Goal: Transaction & Acquisition: Purchase product/service

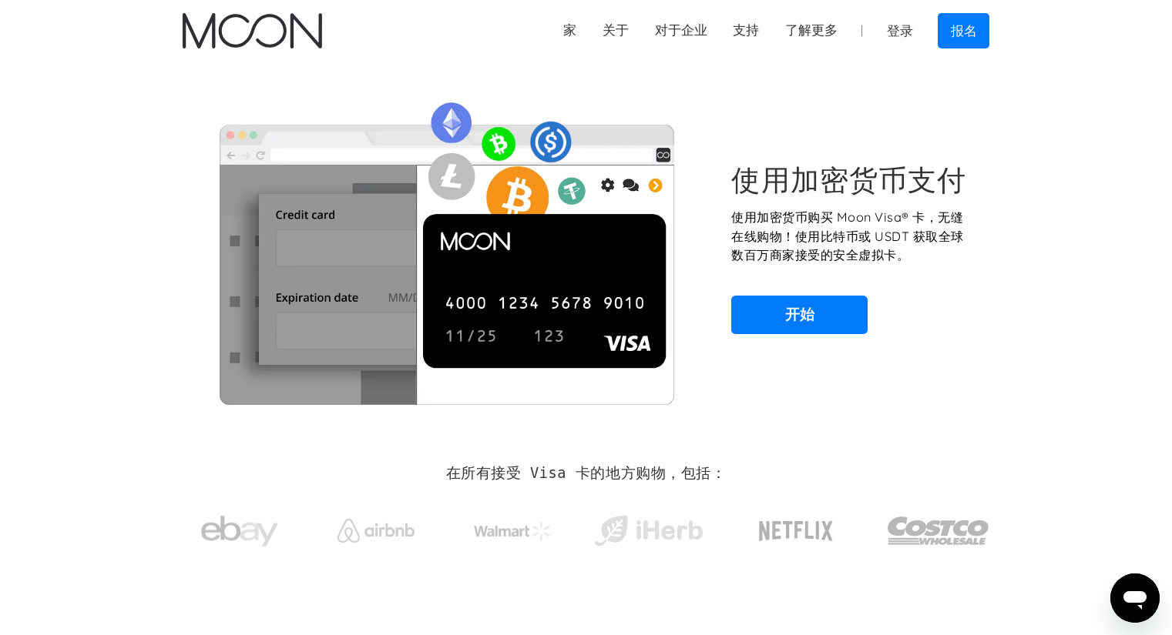
click at [1061, 203] on section "使用加密货币支付 使用加密货币购买 Moon Visa® 卡，无缝在线购物！使用比特币或 USDT 获取全球数百万商家接受的安全虚拟卡。 开始" at bounding box center [586, 249] width 1172 height 374
drag, startPoint x: 742, startPoint y: 220, endPoint x: 966, endPoint y: 214, distance: 224.2
click at [963, 214] on font "使用加密货币购买 Moon Visa® 卡，无缝在线购物！使用比特币或 USDT 获取全球数百万商家接受的安全虚拟卡。" at bounding box center [847, 236] width 232 height 53
drag, startPoint x: 750, startPoint y: 240, endPoint x: 961, endPoint y: 241, distance: 211.0
click at [937, 239] on font "使用加密货币购买 Moon Visa® 卡，无缝在线购物！使用比特币或 USDT 获取全球数百万商家接受的安全虚拟卡。" at bounding box center [847, 236] width 232 height 53
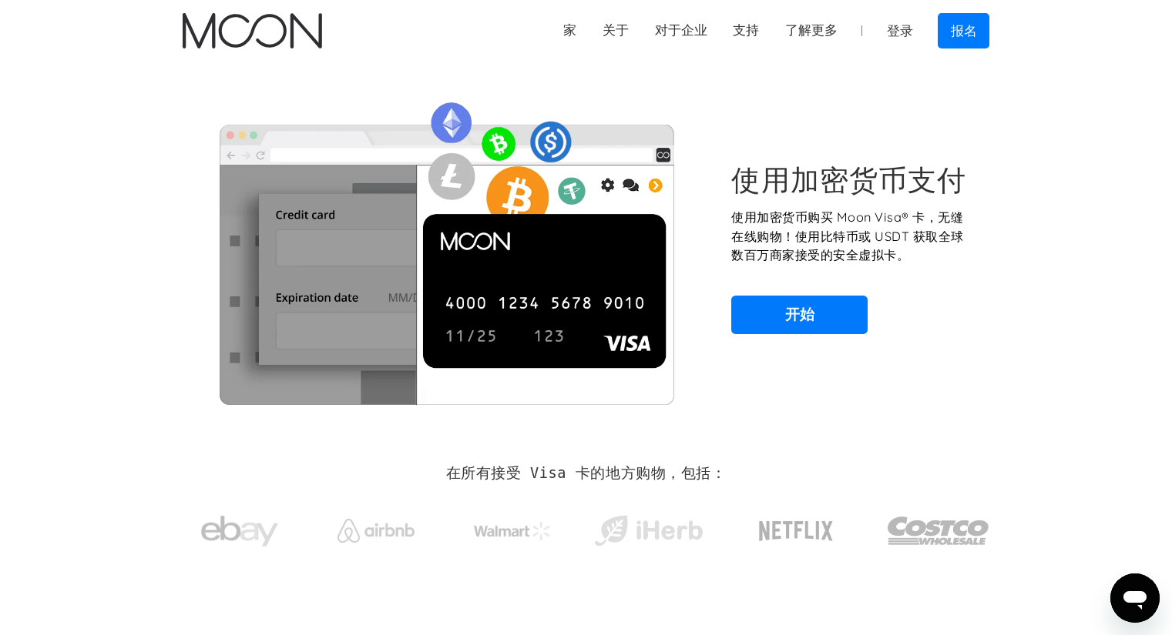
click at [975, 246] on div "使用加密货币支付 使用加密货币购买 Moon Visa® 卡，无缝在线购物！使用比特币或 USDT 获取全球数百万商家接受的安全虚拟卡。 开始" at bounding box center [586, 248] width 807 height 313
drag, startPoint x: 823, startPoint y: 240, endPoint x: 967, endPoint y: 254, distance: 144.8
click at [948, 236] on font "使用加密货币购买 Moon Visa® 卡，无缝在线购物！使用比特币或 USDT 获取全球数百万商家接受的安全虚拟卡。" at bounding box center [847, 236] width 232 height 53
click at [967, 269] on div "使用加密货币支付 使用加密货币购买 Moon Visa® 卡，无缝在线购物！使用比特币或 USDT 获取全球数百万商家接受的安全虚拟卡。 开始" at bounding box center [586, 248] width 807 height 313
click at [809, 304] on link "开始" at bounding box center [799, 315] width 136 height 39
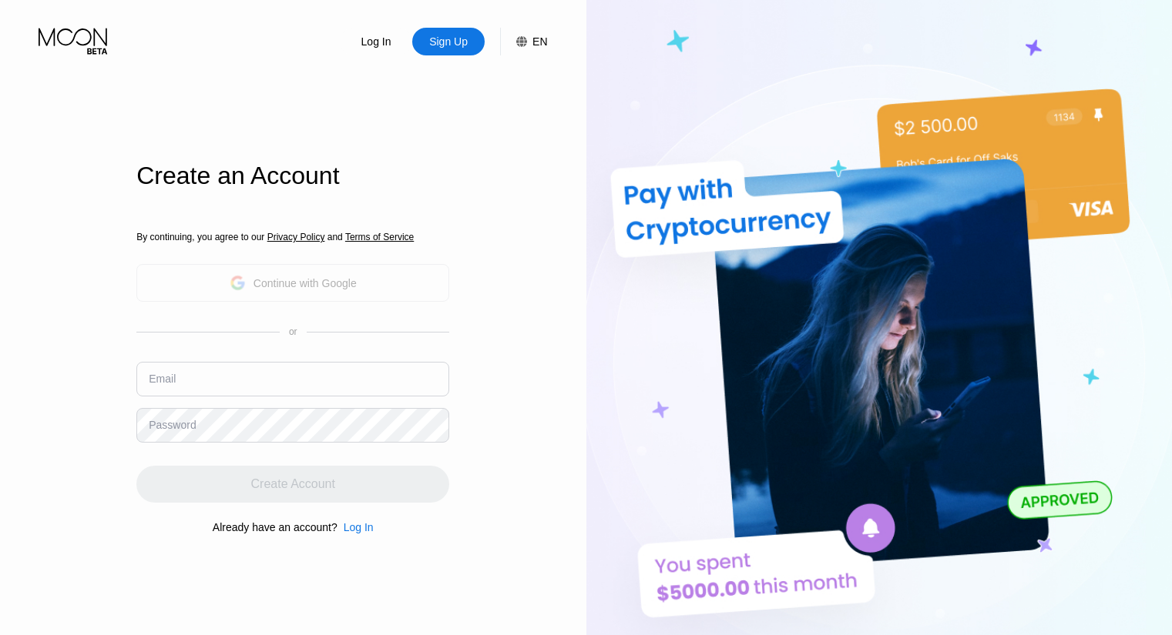
click at [302, 283] on div "Continue with Google" at bounding box center [304, 283] width 103 height 12
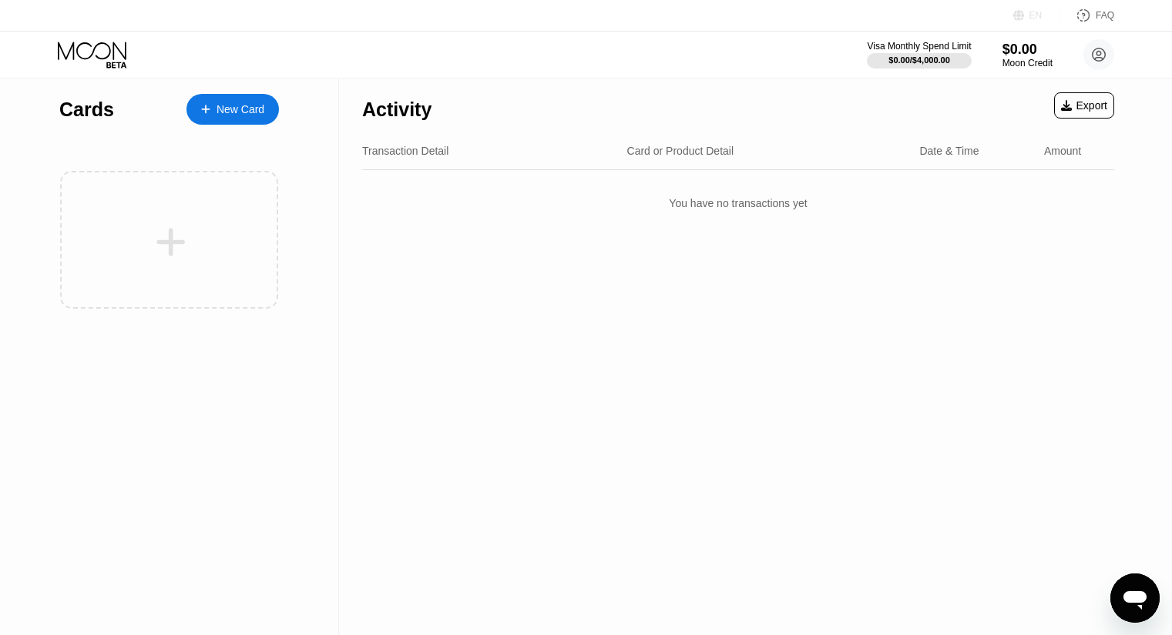
drag, startPoint x: 726, startPoint y: 54, endPoint x: 1034, endPoint y: 13, distance: 310.8
click at [1034, 13] on div "EN" at bounding box center [1035, 15] width 13 height 11
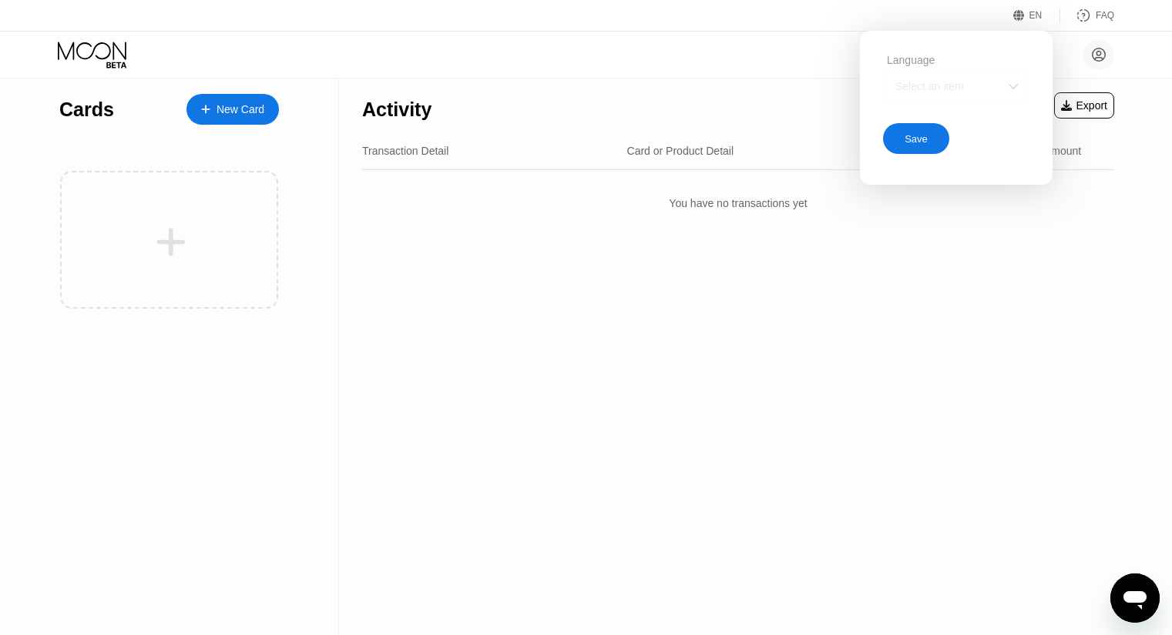
click at [995, 89] on div "Select an item" at bounding box center [944, 86] width 106 height 12
click at [959, 88] on div "Select an item" at bounding box center [944, 86] width 106 height 12
click at [936, 92] on div "Select an item" at bounding box center [944, 86] width 106 height 12
click at [990, 90] on div "Select an item" at bounding box center [944, 86] width 106 height 12
click at [902, 317] on div "Activity Export Transaction Detail Card or Product Detail Date & Time Amount Yo…" at bounding box center [738, 357] width 798 height 557
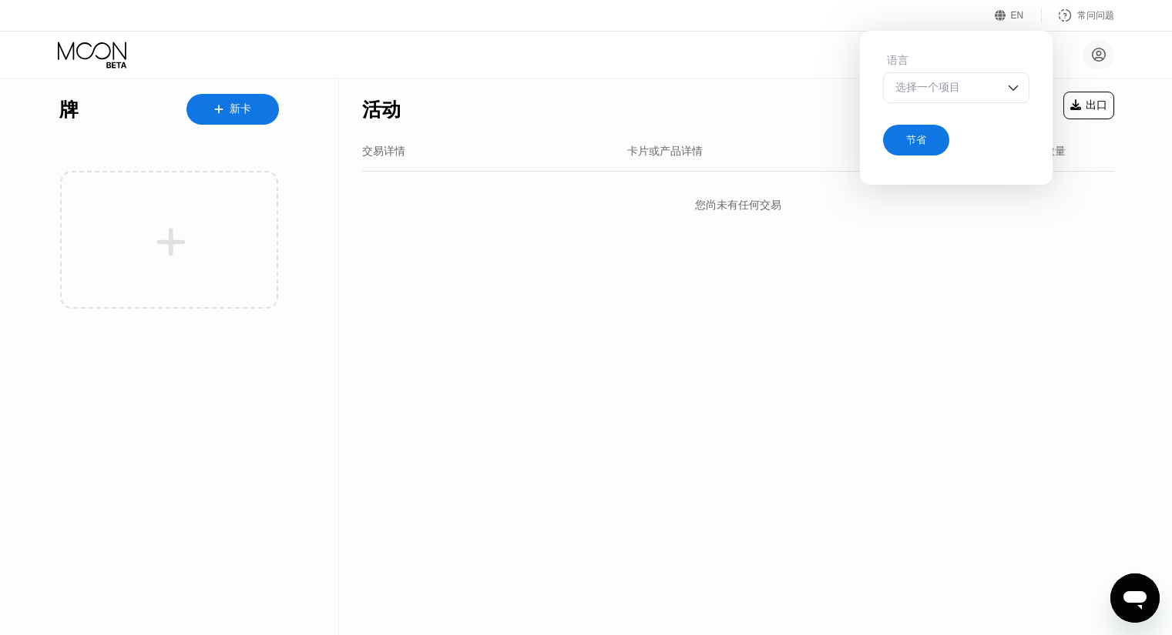
click at [535, 324] on div "活动 出口 交易详情 卡片或产品详情 日期和时间 数量 您尚未有任何交易" at bounding box center [738, 357] width 798 height 557
click at [912, 276] on div "活动 出口 交易详情 卡片或产品详情 日期和时间 数量 您尚未有任何交易" at bounding box center [738, 357] width 798 height 557
click at [245, 110] on font "新卡" at bounding box center [241, 108] width 22 height 12
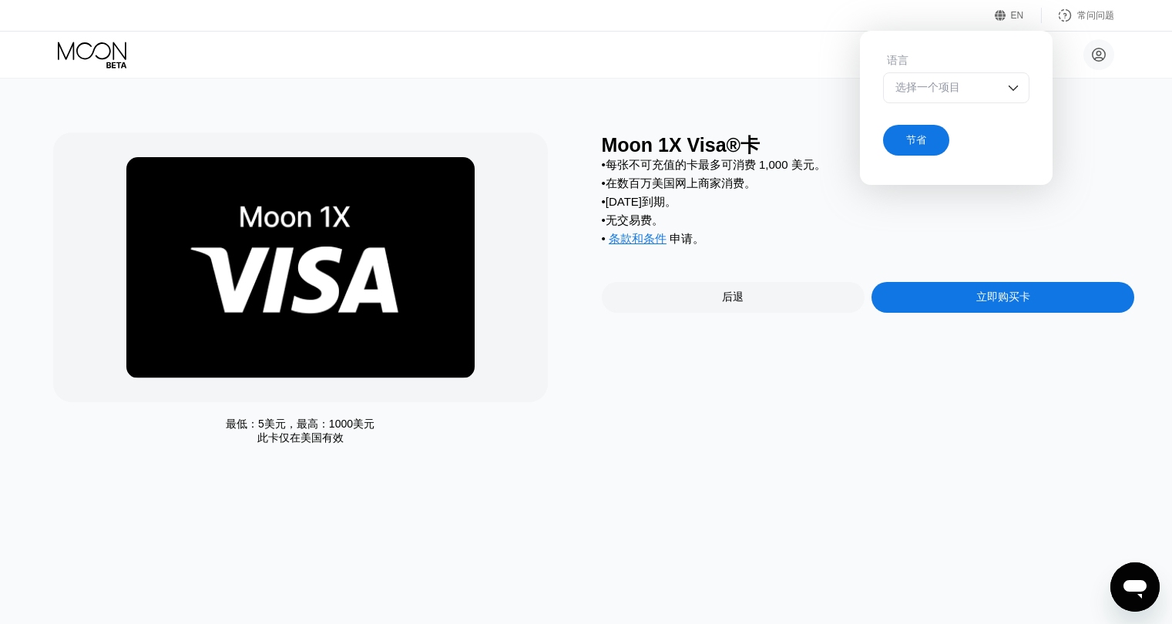
click at [788, 186] on div "• 在数百万美国网上商家消费。" at bounding box center [868, 183] width 533 height 15
drag, startPoint x: 616, startPoint y: 171, endPoint x: 775, endPoint y: 173, distance: 158.7
click at [771, 171] on font "每张不可充值的卡最多可消费 1,000 美元。" at bounding box center [715, 164] width 220 height 13
click at [786, 198] on div "• 每张不可充值的卡最多可消费 1,000 美元。 • 在数百万美国网上商家消费。 • 2个月后到期。 • 无交易费。 • 条款和条件 申请 。" at bounding box center [868, 206] width 533 height 96
click at [655, 171] on font "每张不可充值的卡最多可消费 1,000 美元。" at bounding box center [715, 164] width 220 height 13
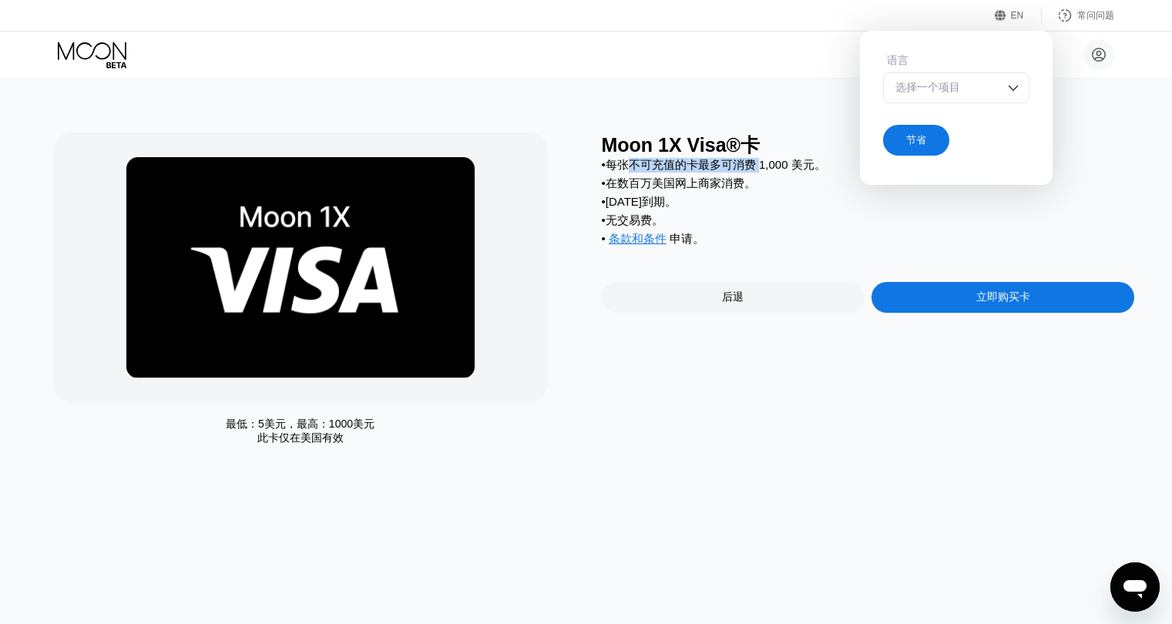
drag, startPoint x: 626, startPoint y: 169, endPoint x: 769, endPoint y: 169, distance: 143.3
click at [760, 170] on font "每张不可充值的卡最多可消费 1,000 美元。" at bounding box center [715, 164] width 220 height 13
drag, startPoint x: 622, startPoint y: 189, endPoint x: 746, endPoint y: 187, distance: 124.0
click at [706, 186] on font "在数百万美国网上商家消费。" at bounding box center [680, 182] width 150 height 13
click at [763, 191] on div "• 在数百万美国网上商家消费。" at bounding box center [868, 183] width 533 height 15
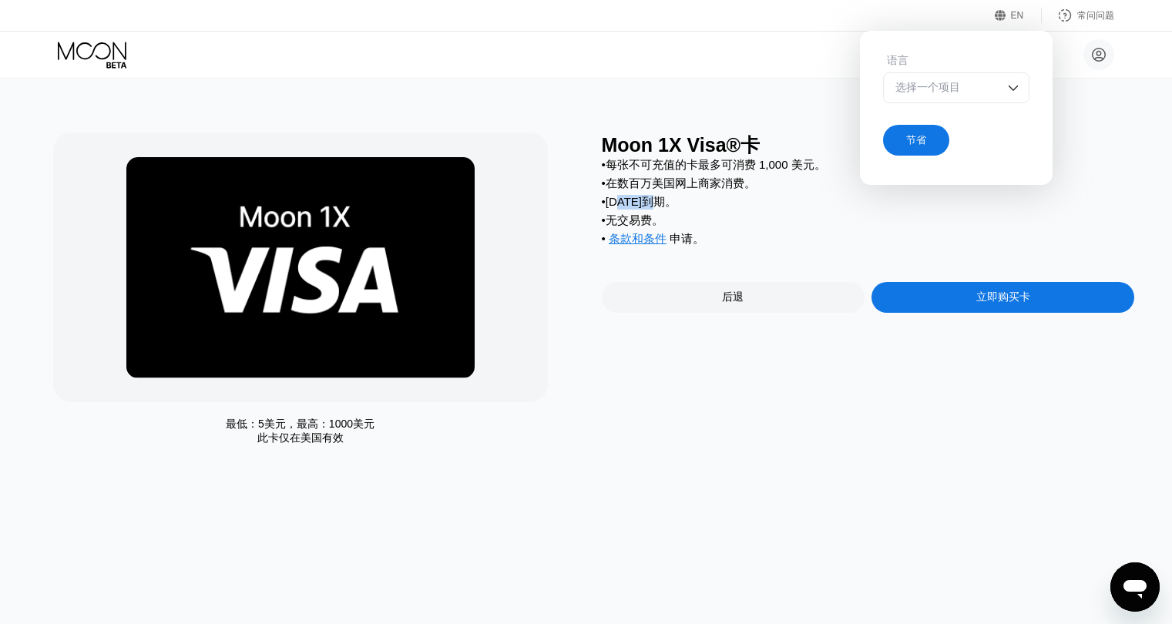
drag, startPoint x: 632, startPoint y: 211, endPoint x: 712, endPoint y: 203, distance: 80.5
click at [712, 203] on div "• 2个月后到期。" at bounding box center [868, 202] width 533 height 15
click at [722, 210] on div "• 2个月后到期。" at bounding box center [868, 202] width 533 height 15
